Goal: Contribute content

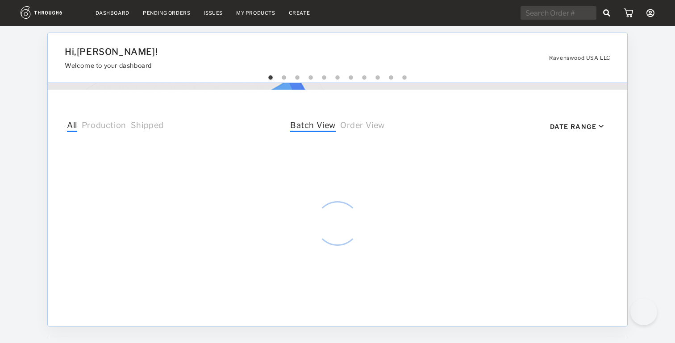
select select "8"
select select "2025"
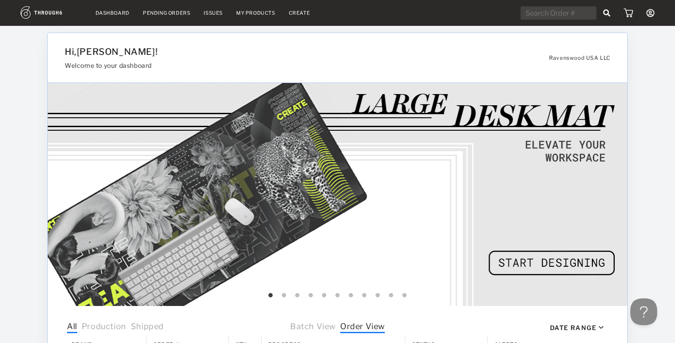
click at [251, 12] on link "My Products" at bounding box center [255, 13] width 39 height 6
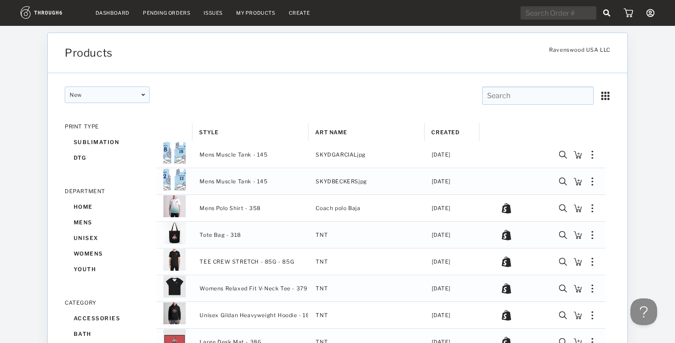
click at [300, 14] on link "Create" at bounding box center [299, 13] width 21 height 6
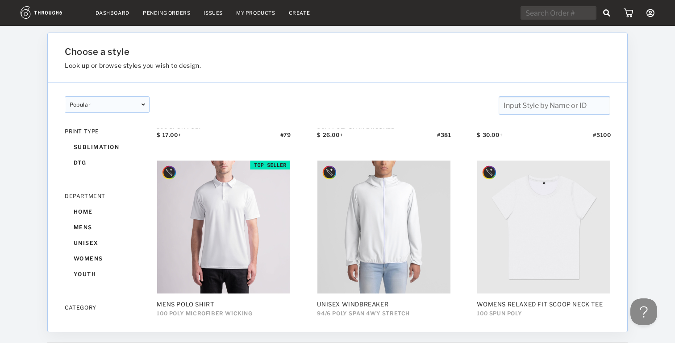
scroll to position [825, 0]
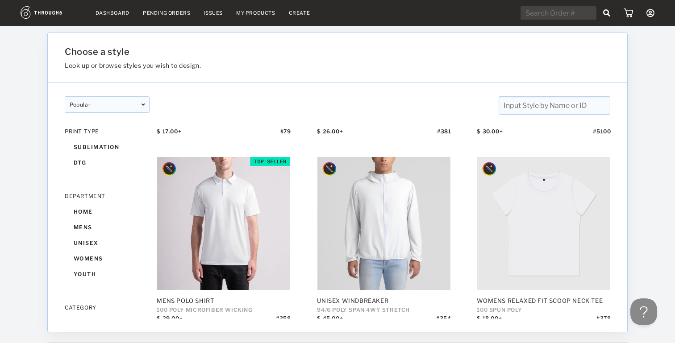
click at [545, 97] on input "text" at bounding box center [554, 105] width 112 height 18
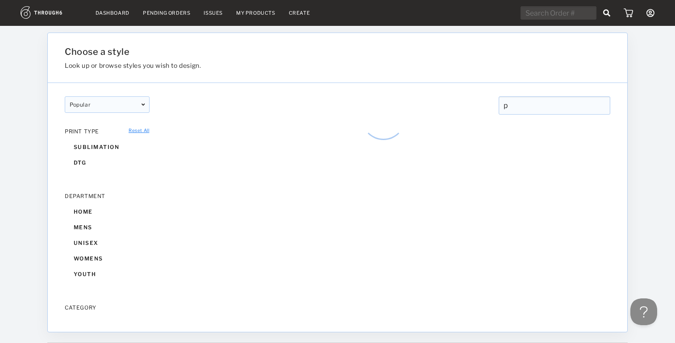
scroll to position [99, 0]
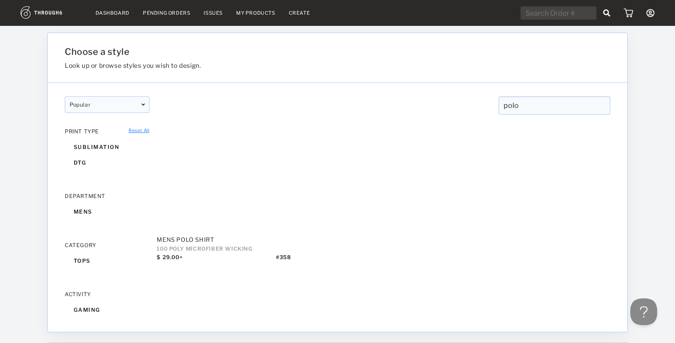
type input "polo"
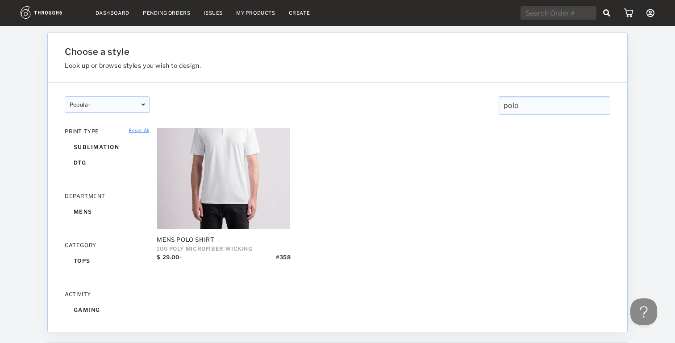
click at [354, 113] on div "popular designer featured popular New designer featured popular New polo polo C…" at bounding box center [337, 99] width 579 height 32
click at [44, 9] on img at bounding box center [52, 12] width 62 height 12
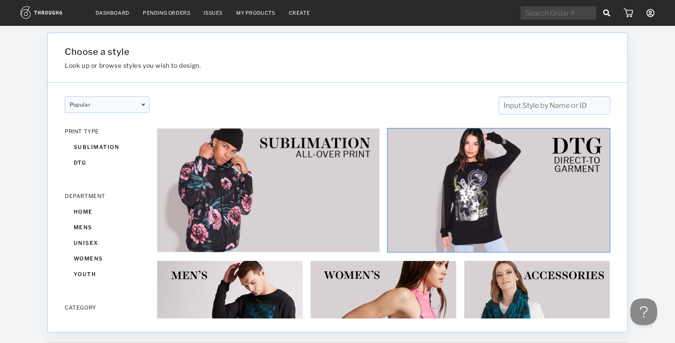
click at [513, 183] on img at bounding box center [498, 190] width 223 height 124
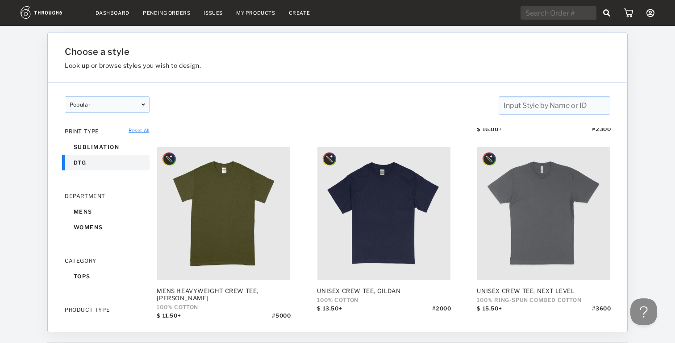
scroll to position [644, 0]
